Goal: Use online tool/utility: Utilize a website feature to perform a specific function

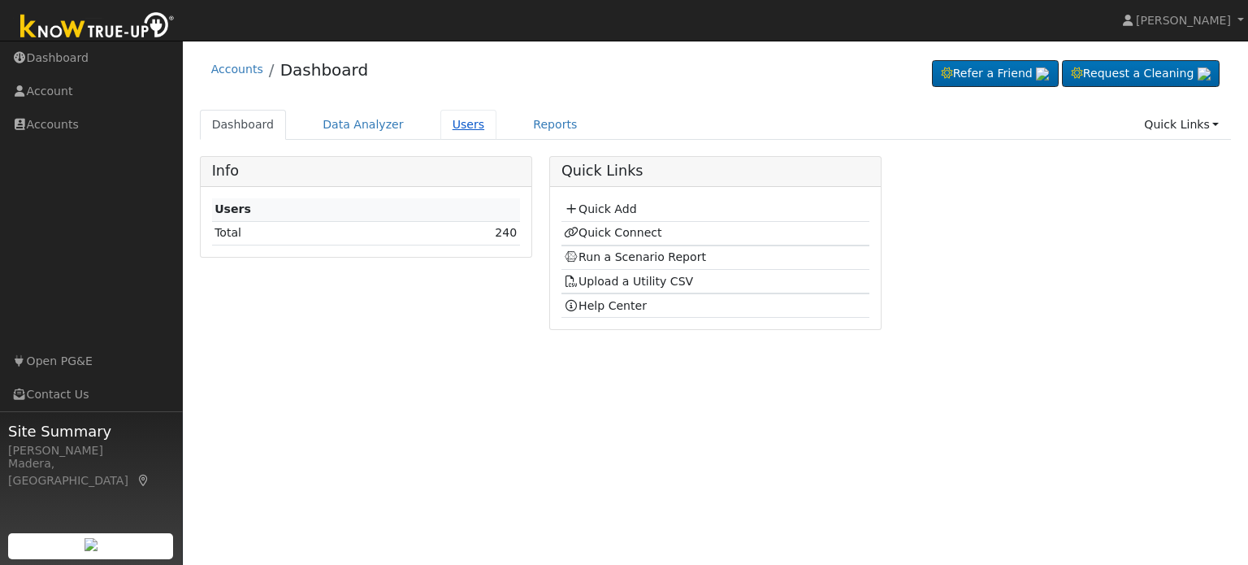
click at [443, 132] on link "Users" at bounding box center [468, 125] width 57 height 30
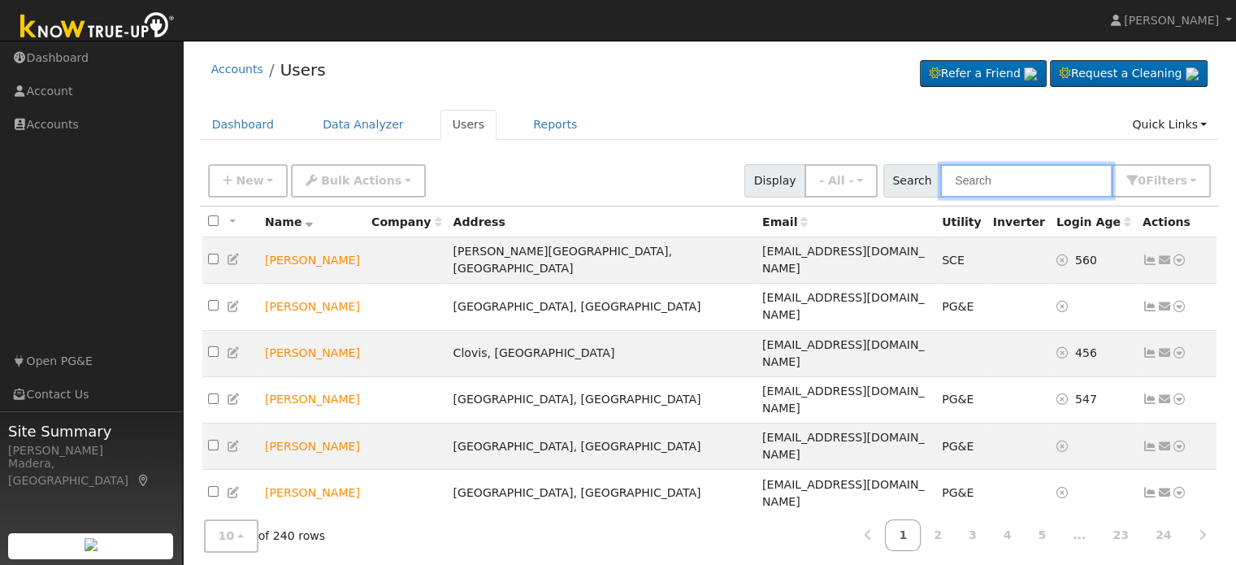
click at [1003, 181] on input "text" at bounding box center [1026, 180] width 172 height 33
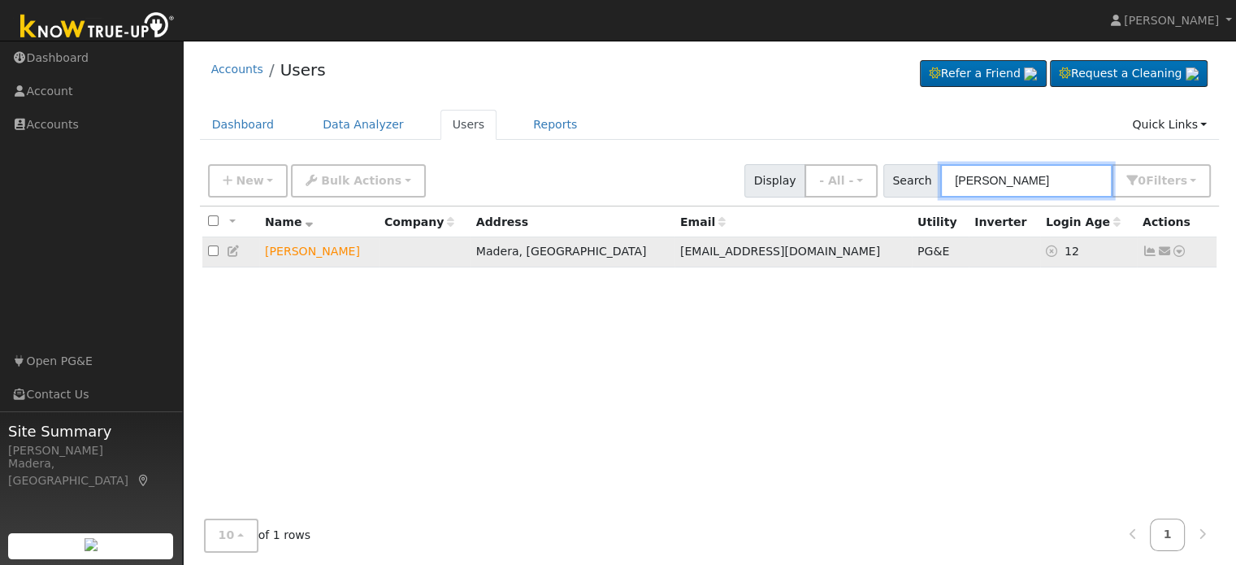
type input "kylie"
click at [1177, 253] on icon at bounding box center [1179, 250] width 15 height 11
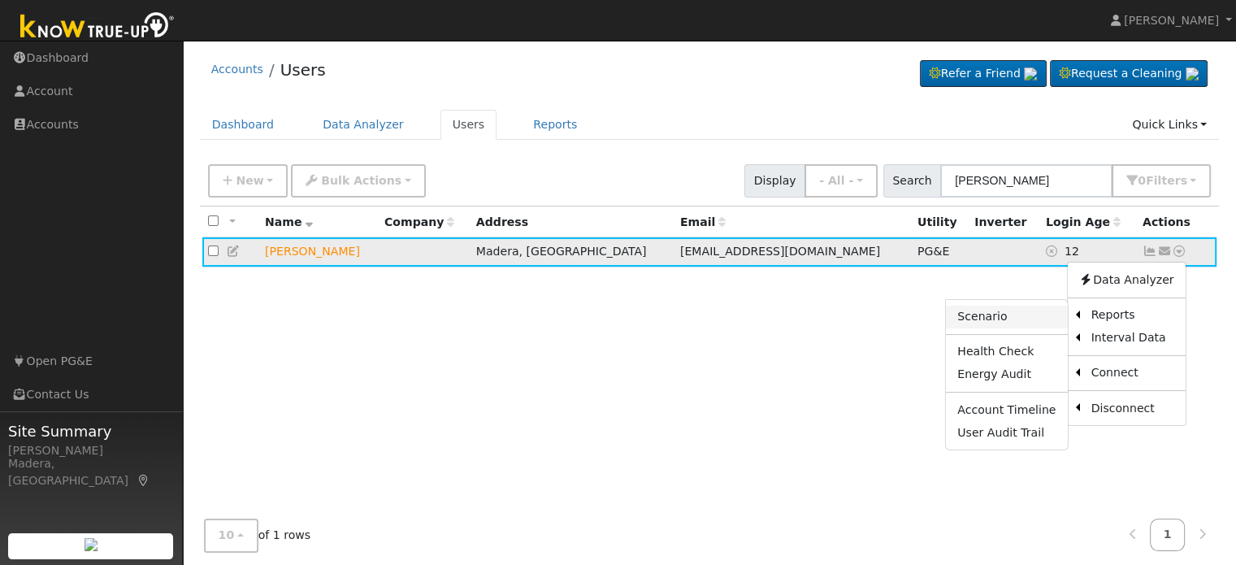
click at [1014, 321] on link "Scenario" at bounding box center [1006, 317] width 121 height 23
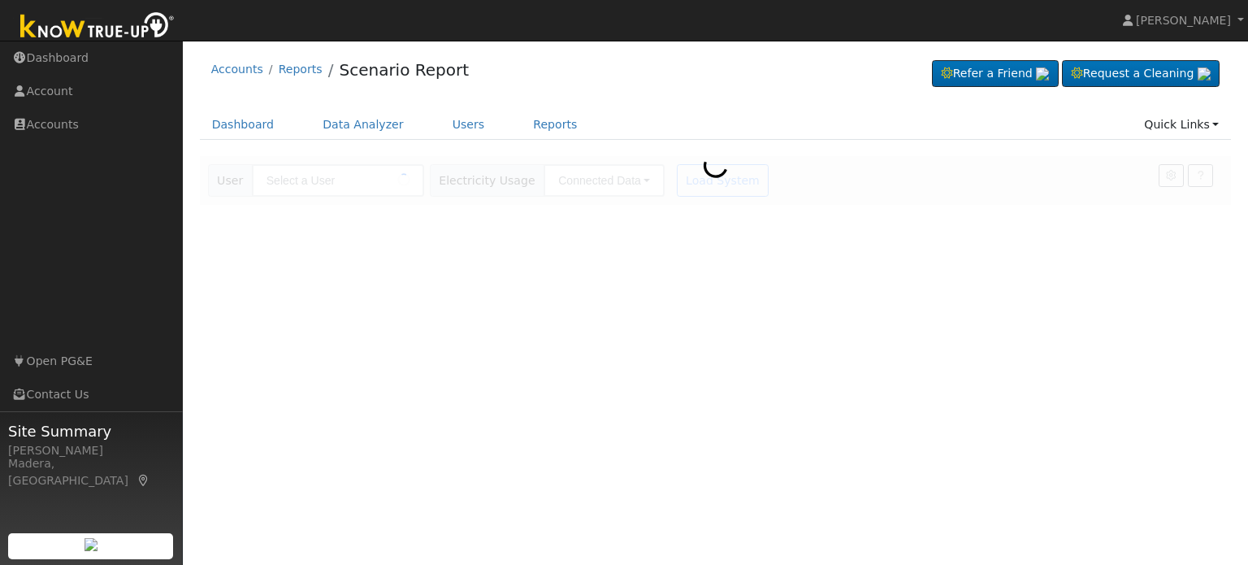
type input "Kylie Plantaz"
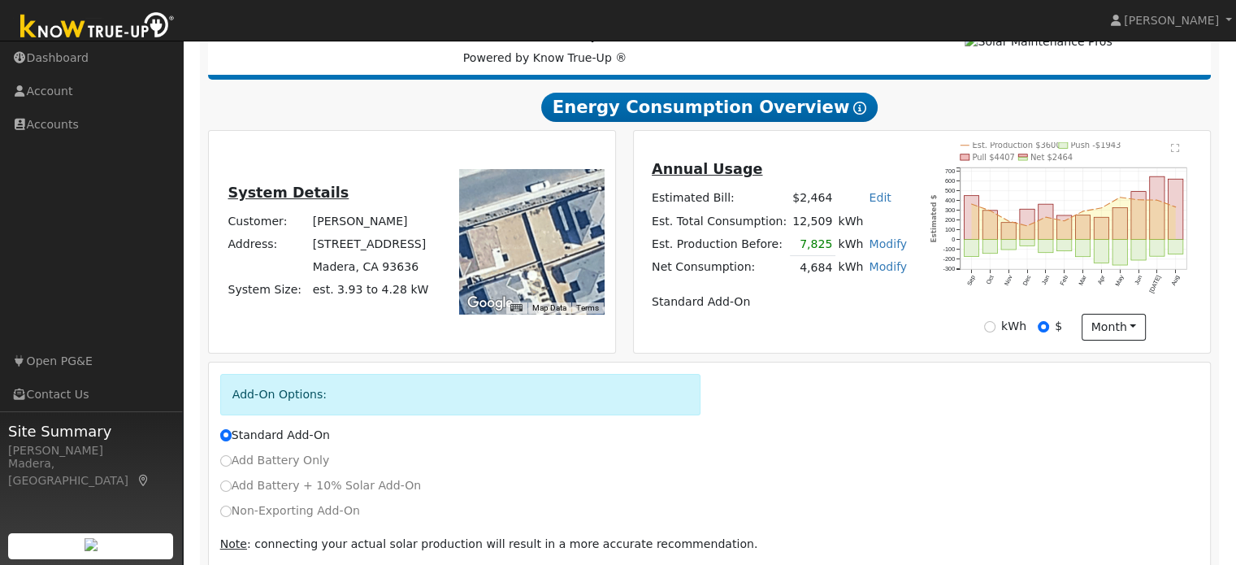
scroll to position [313, 0]
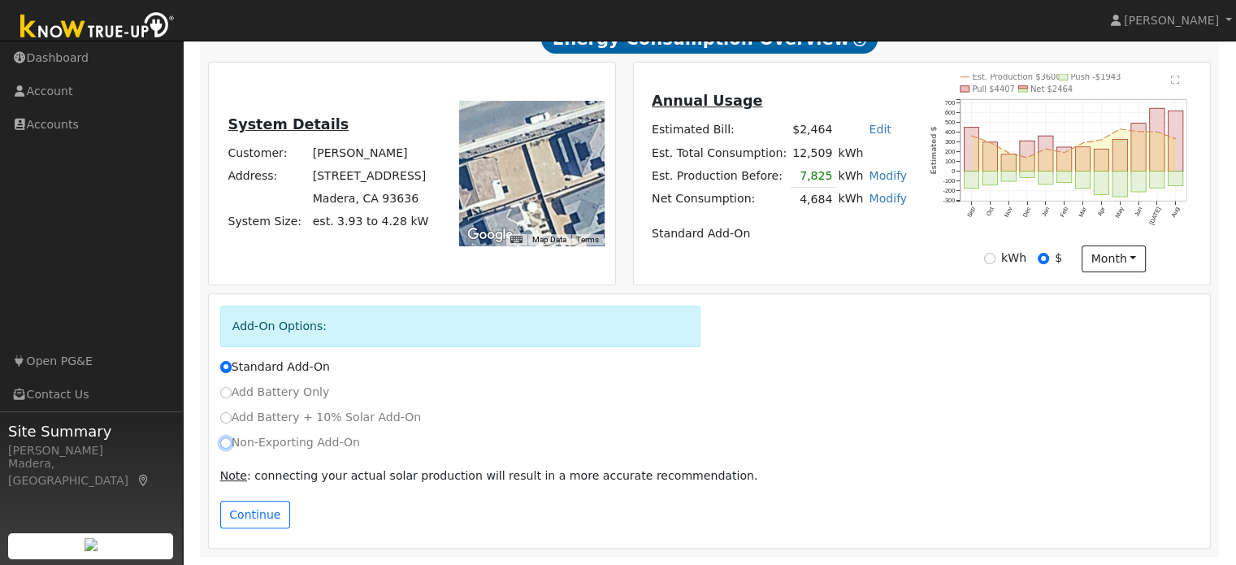
click at [231, 441] on input "Non-Exporting Add-On" at bounding box center [225, 442] width 11 height 11
radio input "true"
radio input "false"
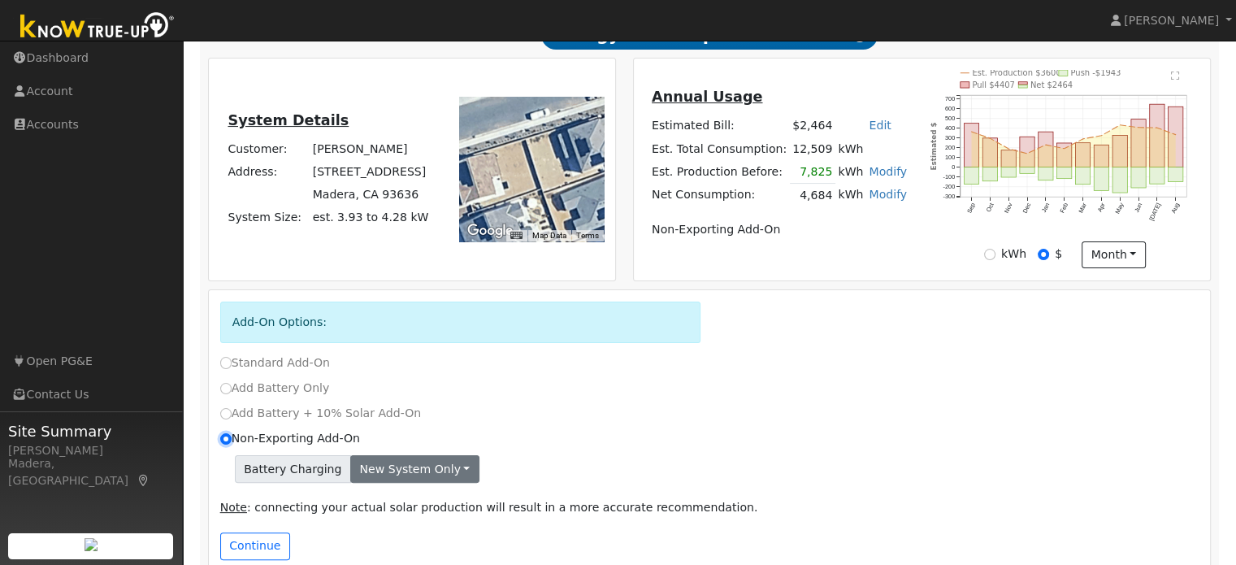
scroll to position [348, 0]
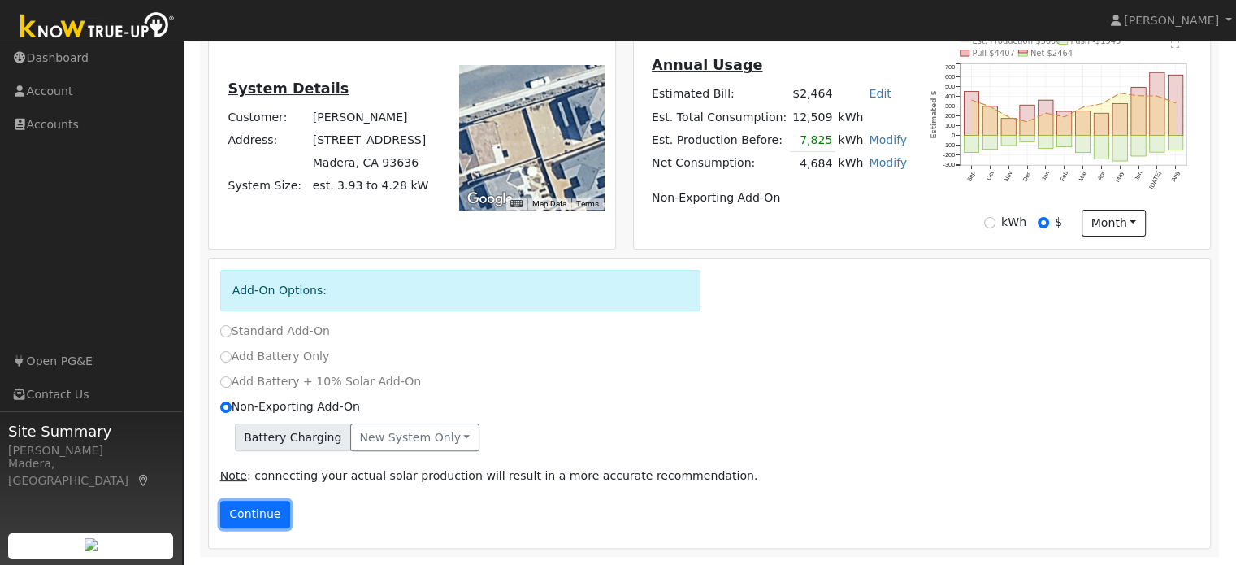
click at [241, 518] on button "Continue" at bounding box center [255, 515] width 70 height 28
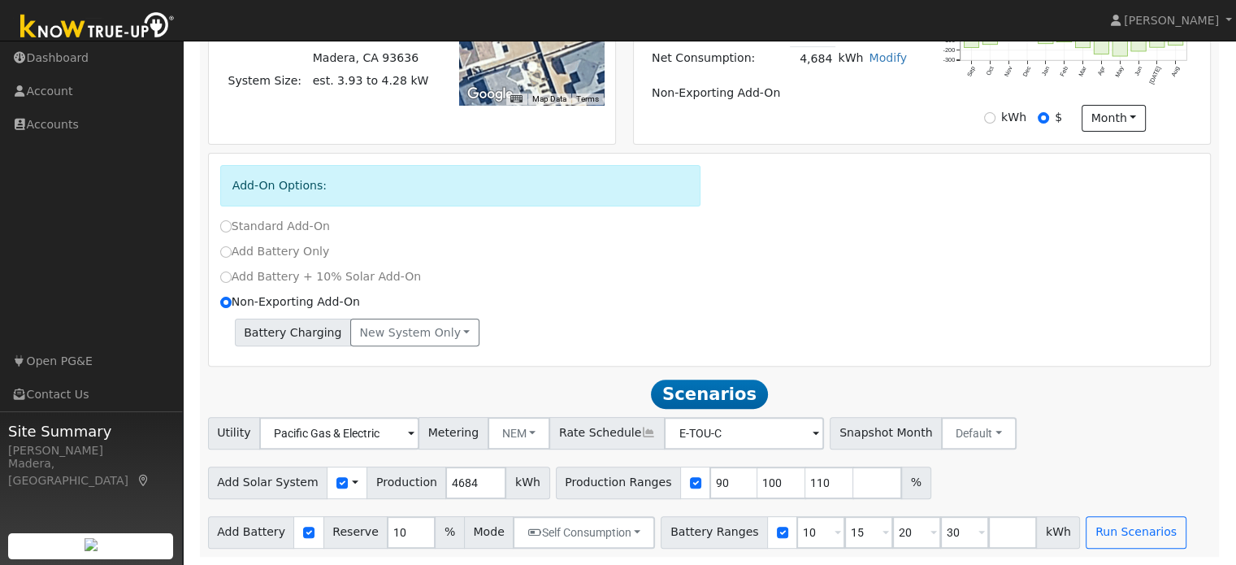
scroll to position [455, 0]
click at [709, 482] on input "90" at bounding box center [733, 482] width 49 height 33
type input "100"
type input "110"
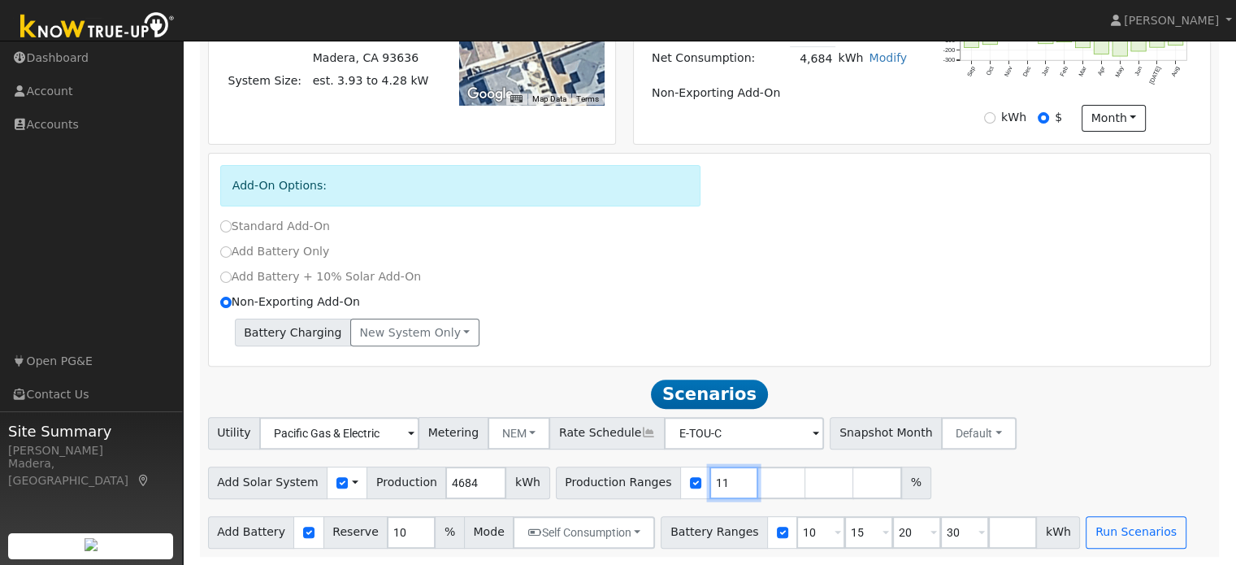
type input "1"
type input "152"
click at [796, 531] on input "10" at bounding box center [820, 532] width 49 height 33
type input "15"
type input "20"
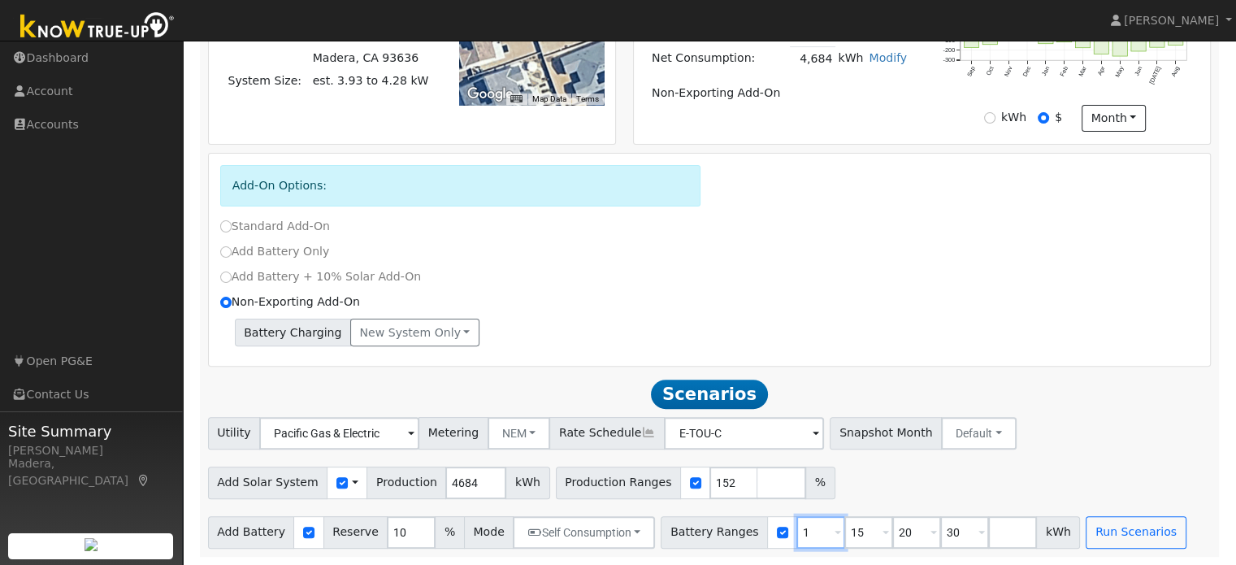
type input "30"
type input "20"
type input "30"
type input "3"
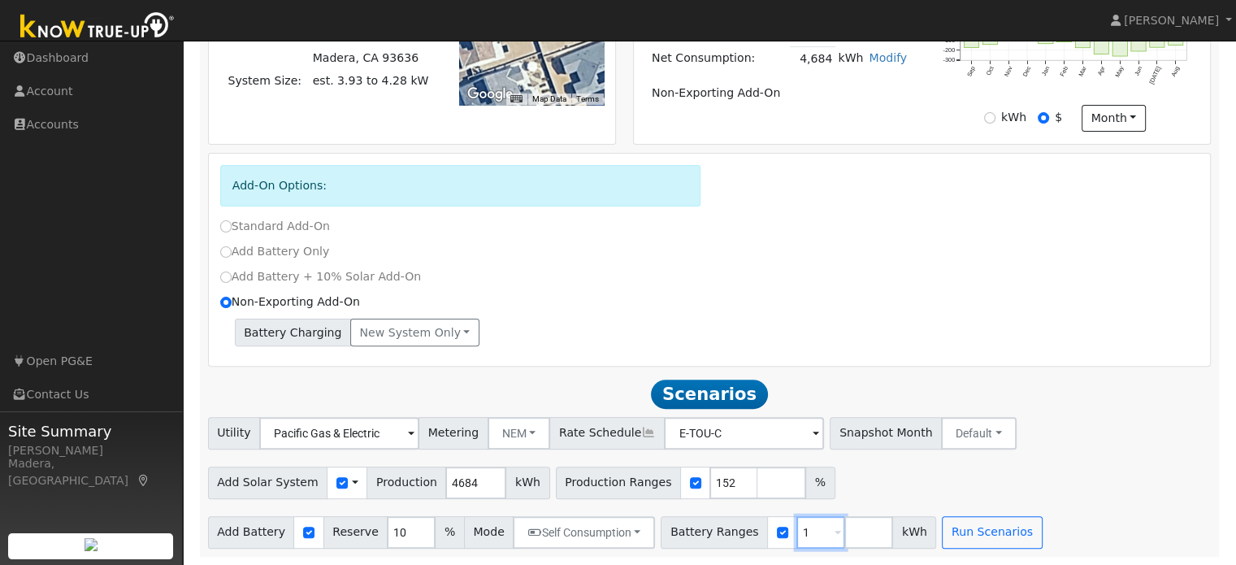
type input "10"
click at [957, 530] on button "Run Scenarios" at bounding box center [992, 532] width 100 height 33
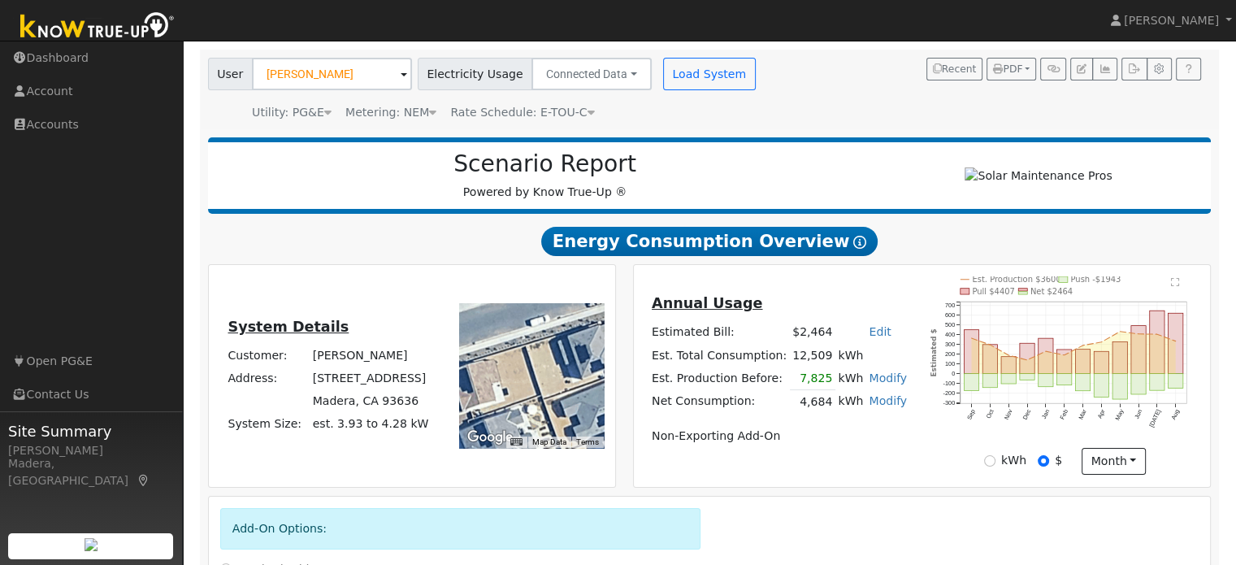
scroll to position [104, 0]
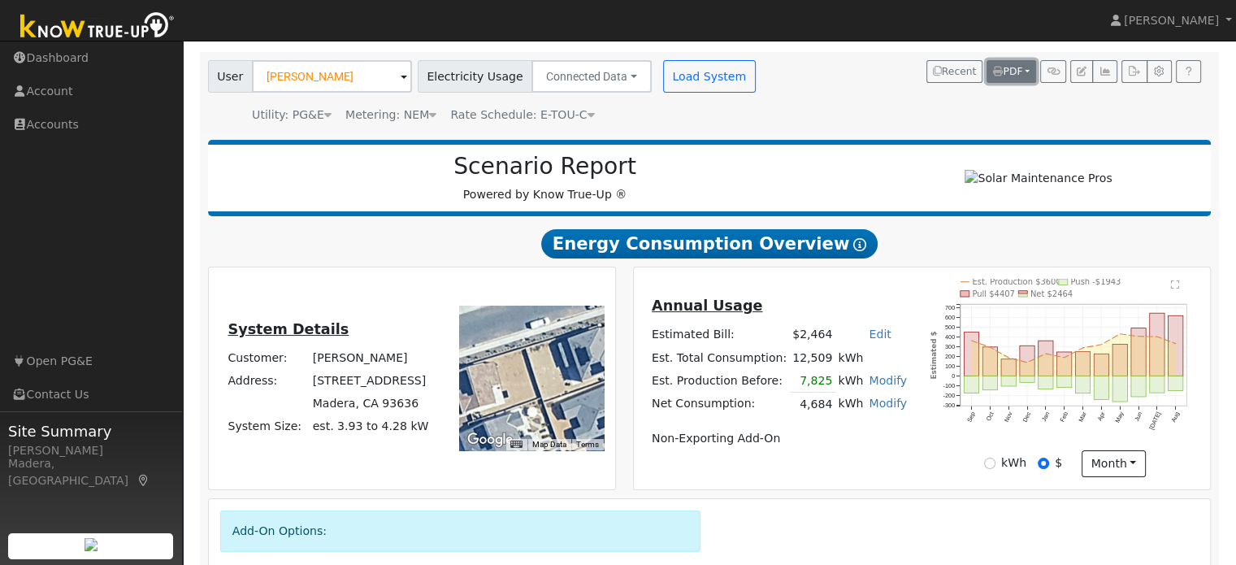
click at [1015, 67] on span "PDF" at bounding box center [1007, 71] width 29 height 11
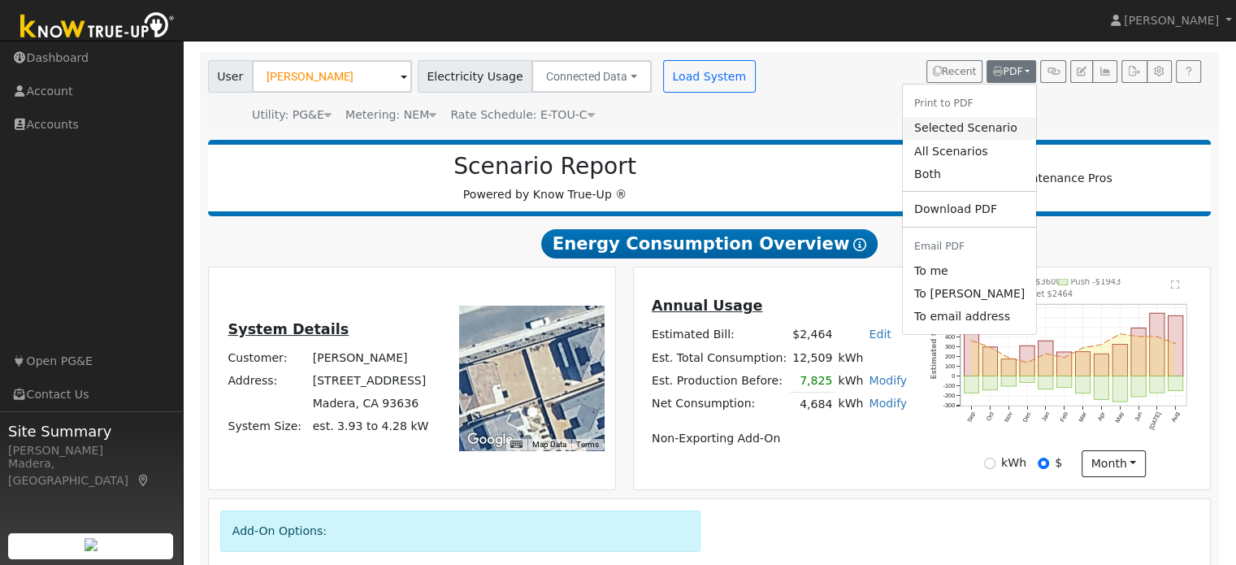
click at [961, 133] on link "Selected Scenario" at bounding box center [969, 128] width 133 height 23
